Goal: Task Accomplishment & Management: Manage account settings

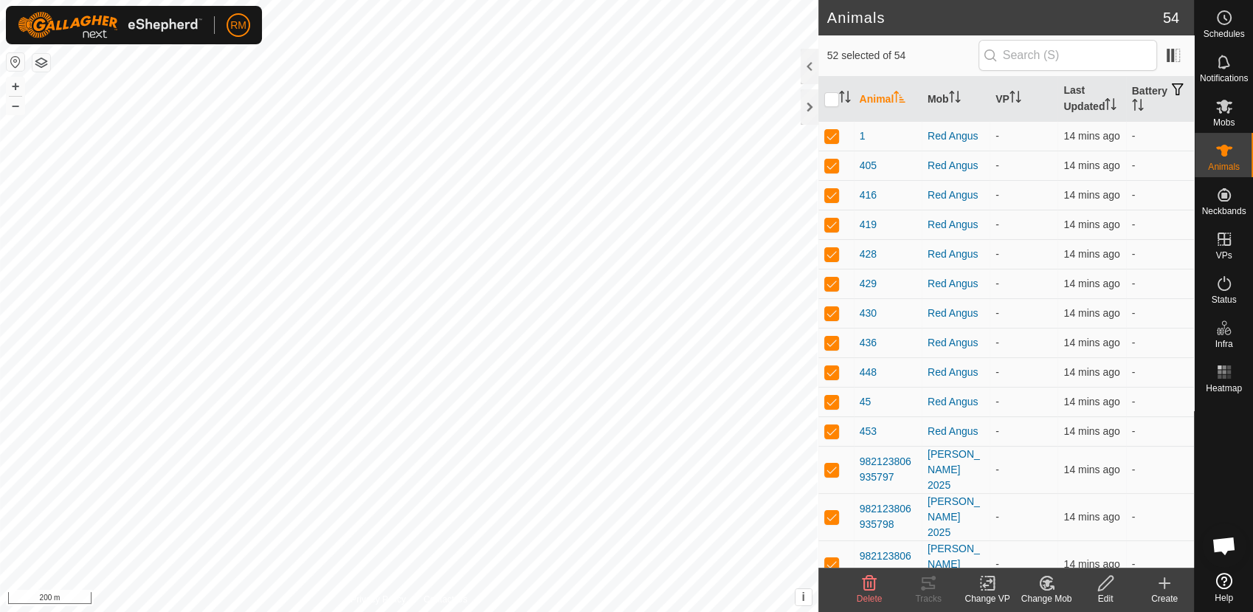
click at [833, 96] on input "checkbox" at bounding box center [831, 99] width 15 height 15
checkbox input "true"
click at [833, 96] on input "checkbox" at bounding box center [831, 99] width 15 height 15
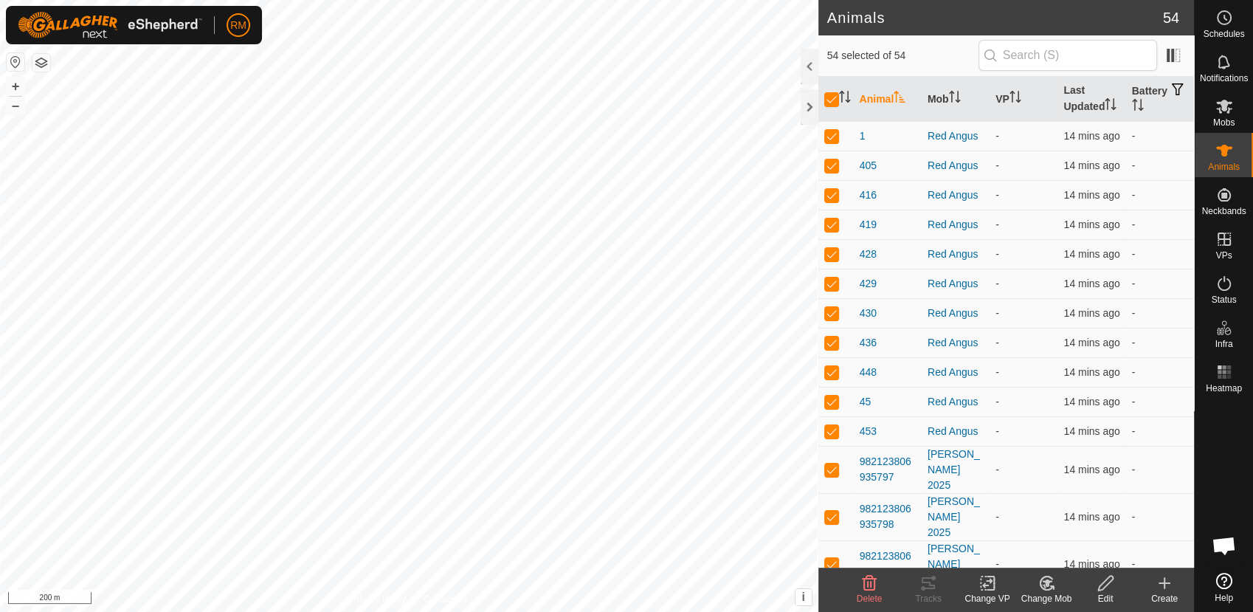
checkbox input "false"
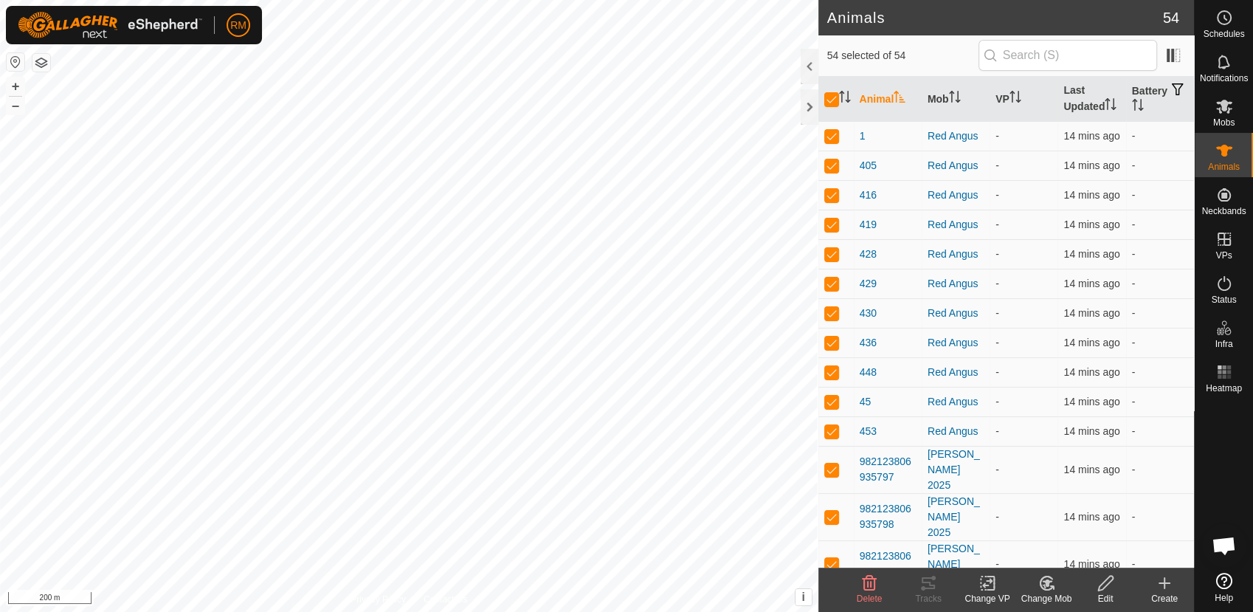
checkbox input "false"
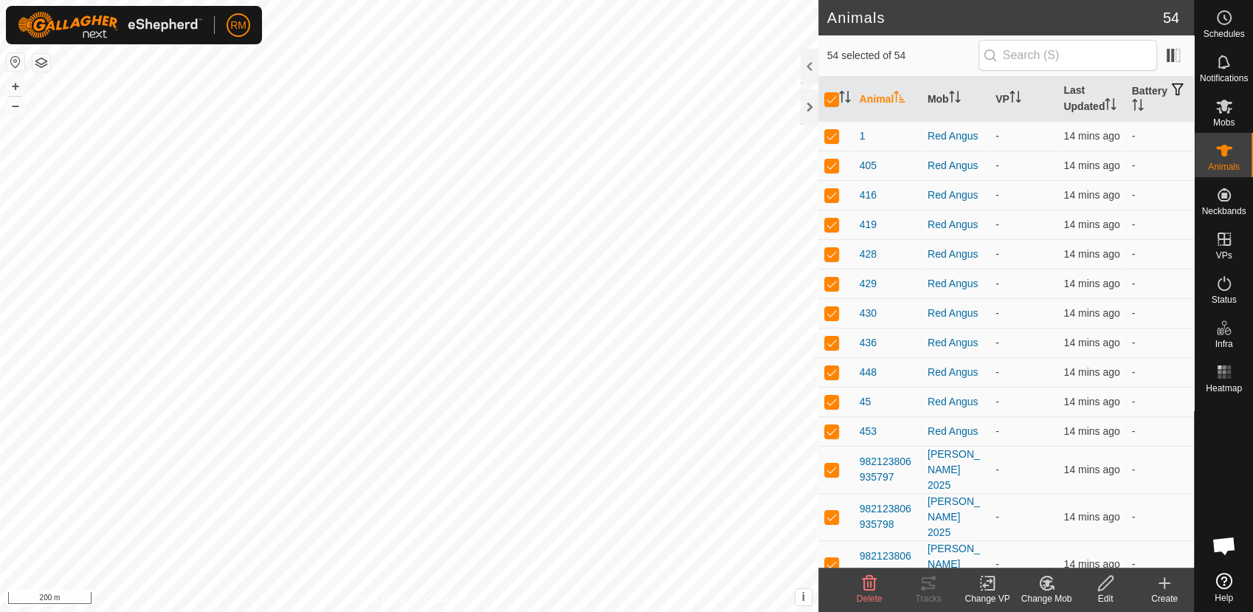
checkbox input "false"
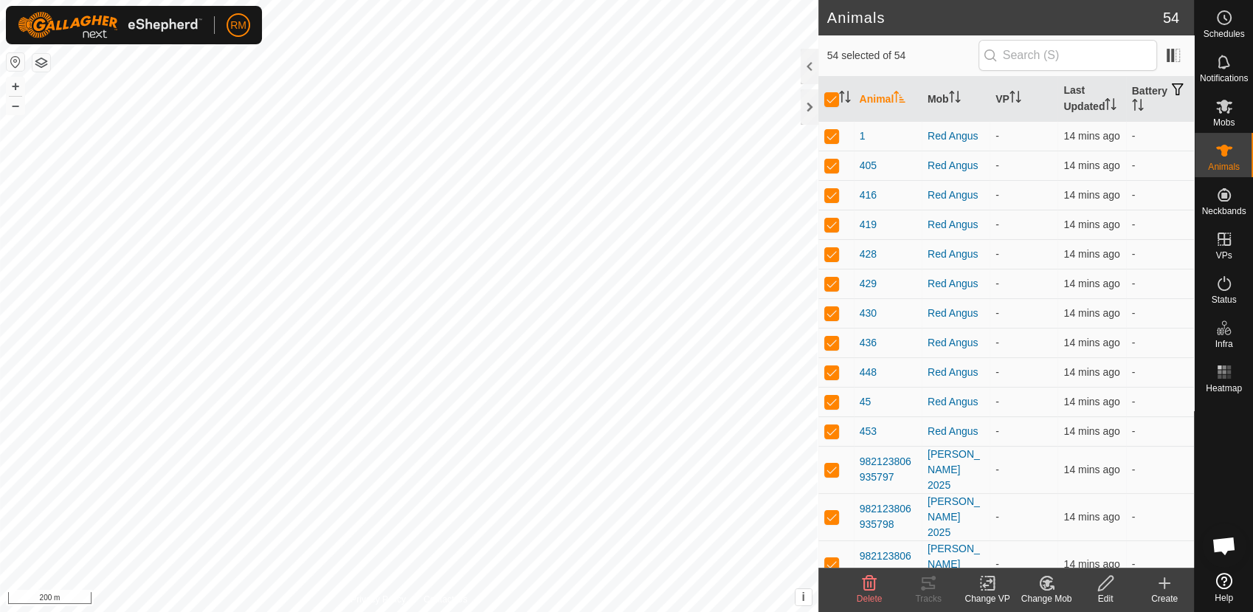
checkbox input "false"
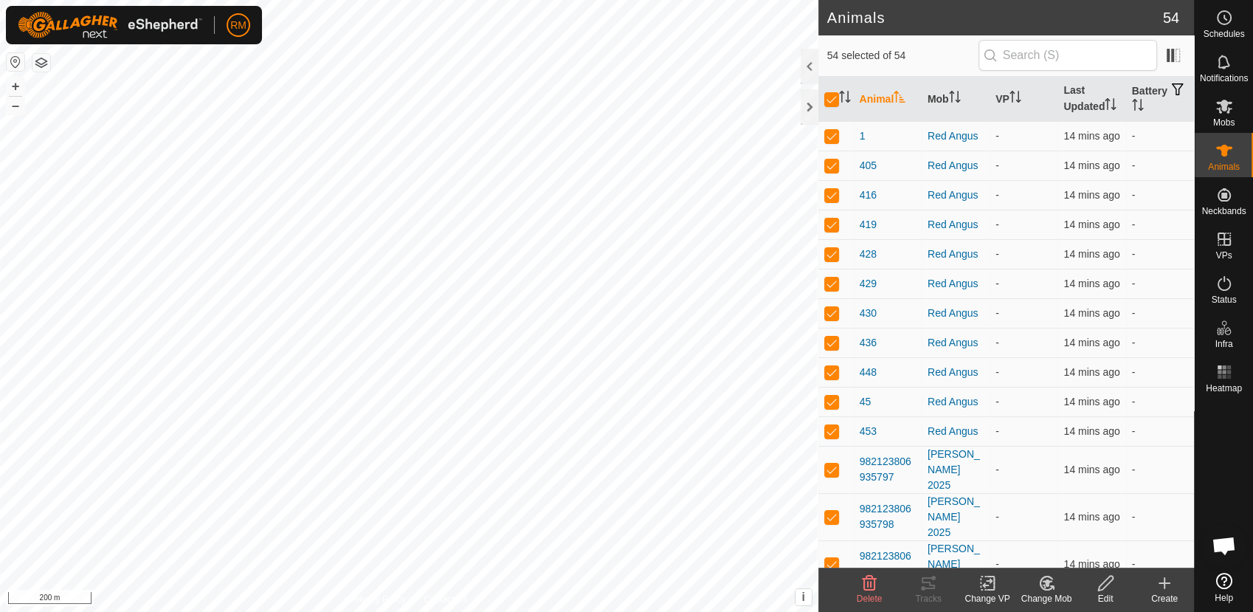
checkbox input "false"
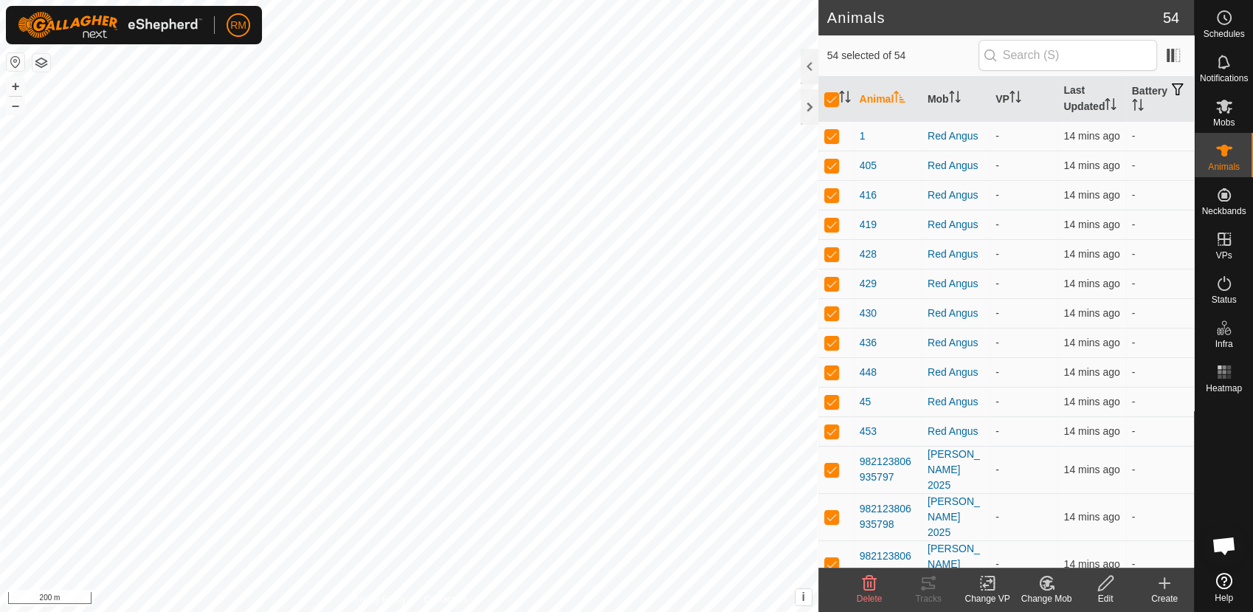
checkbox input "false"
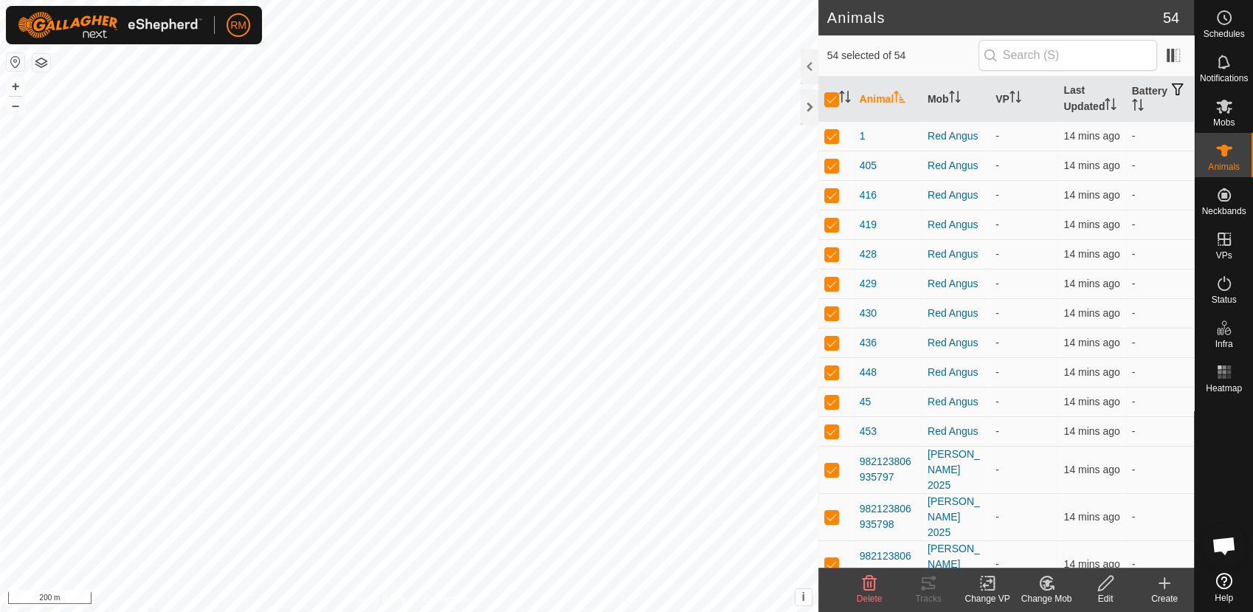
checkbox input "false"
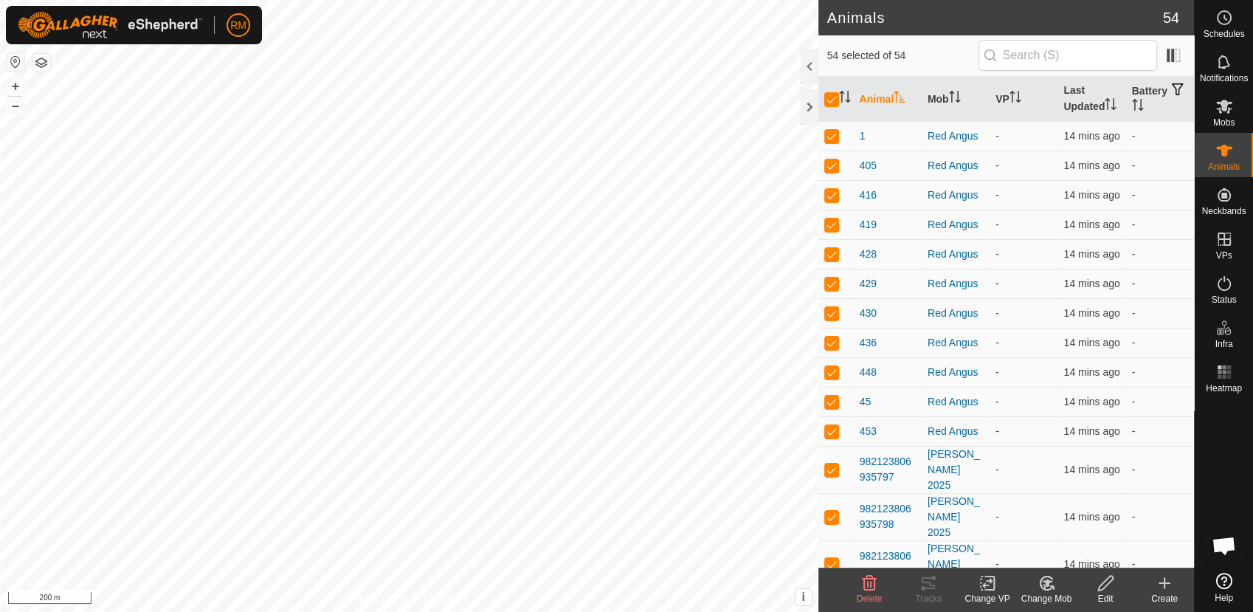
checkbox input "false"
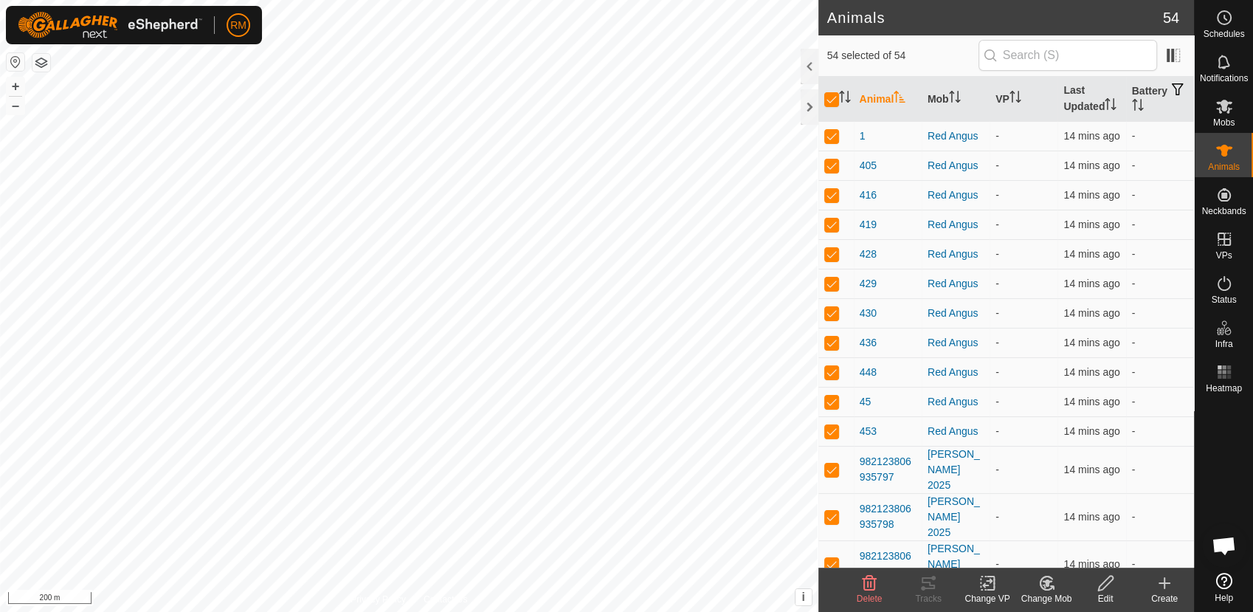
checkbox input "false"
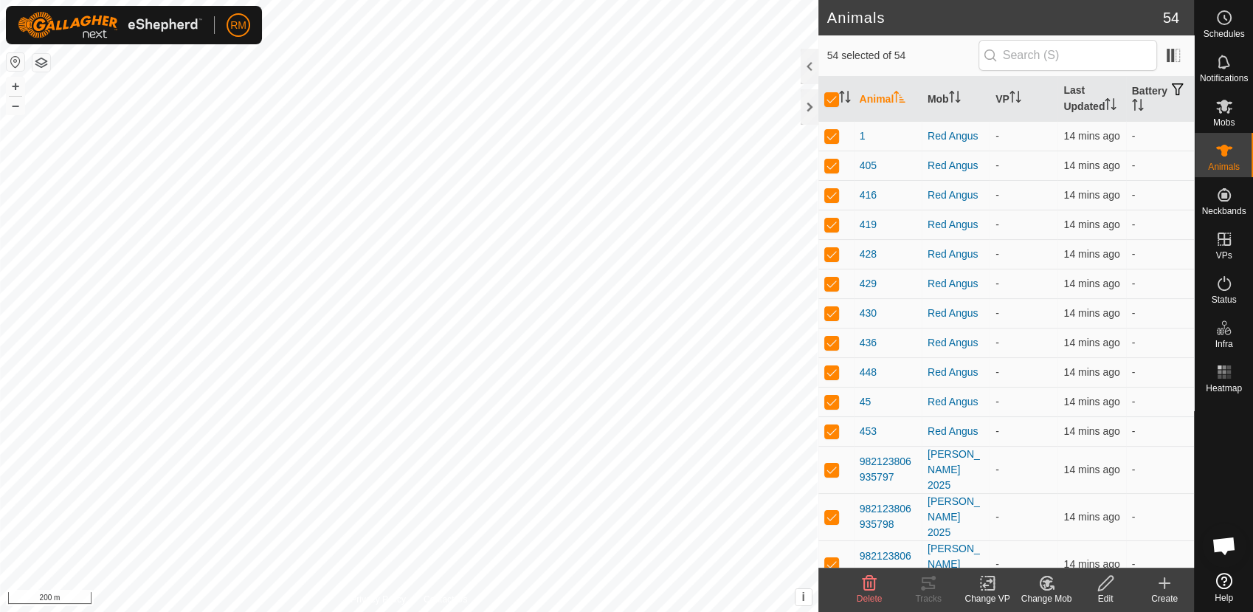
checkbox input "false"
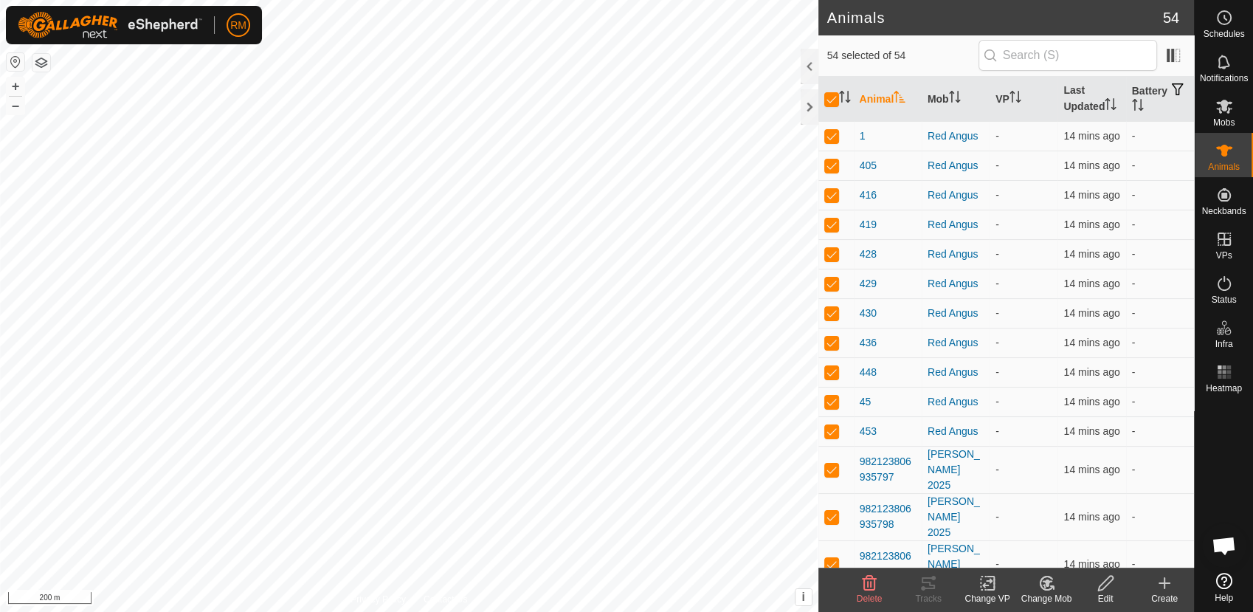
checkbox input "false"
